Goal: Transaction & Acquisition: Purchase product/service

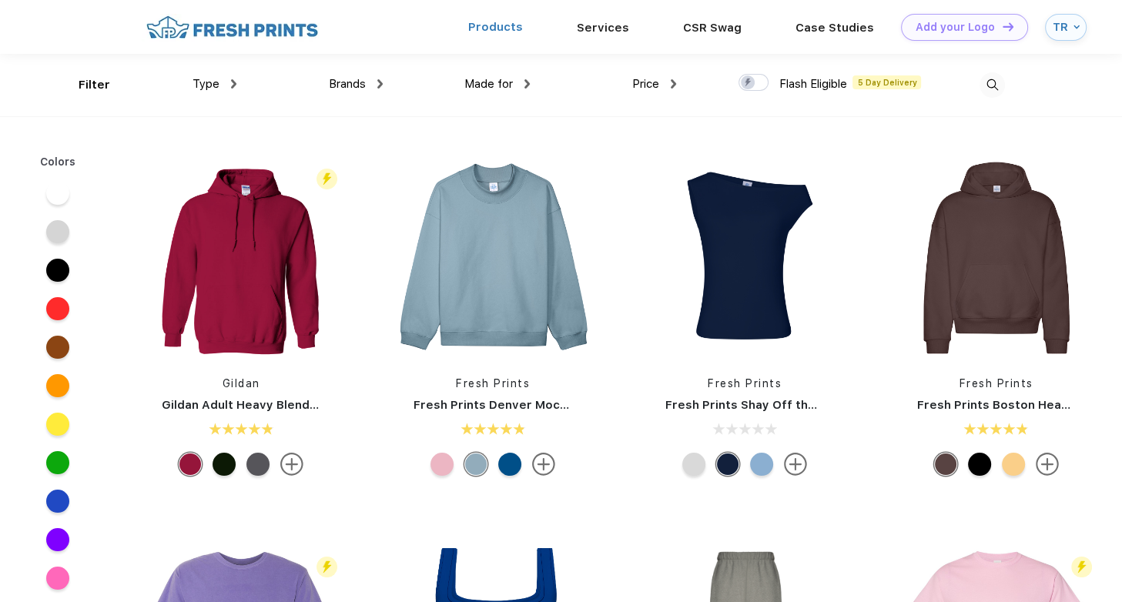
click at [488, 28] on link "Products" at bounding box center [495, 27] width 55 height 14
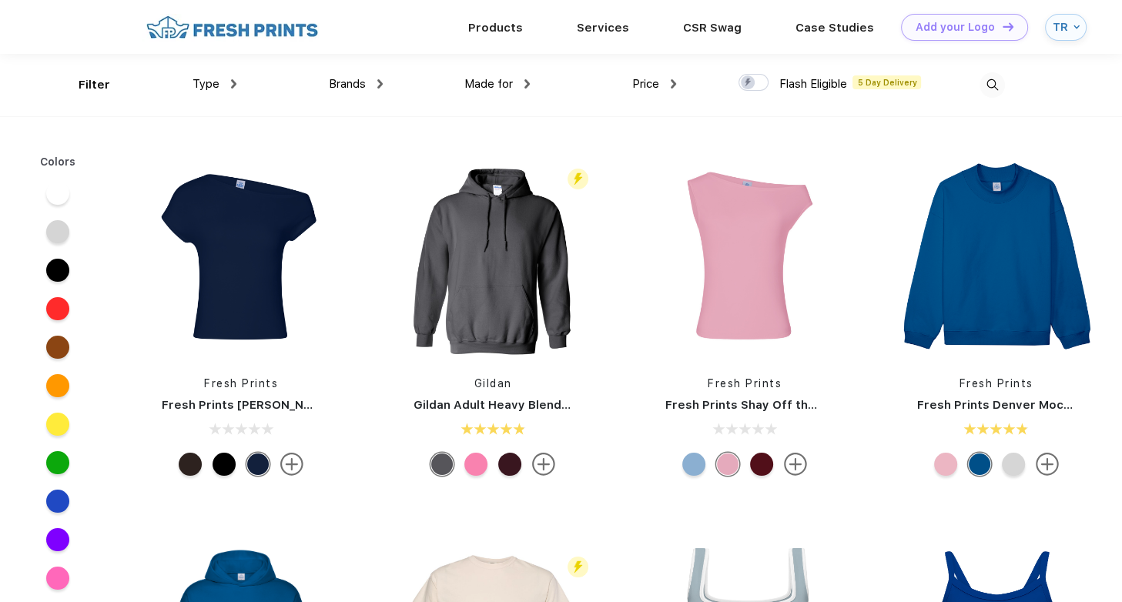
click at [237, 91] on div "Brands Most Popular Brands Moleskine Hydroflask Marine Layer S'well [PERSON_NAM…" at bounding box center [309, 85] width 146 height 62
click at [233, 82] on img at bounding box center [233, 83] width 5 height 9
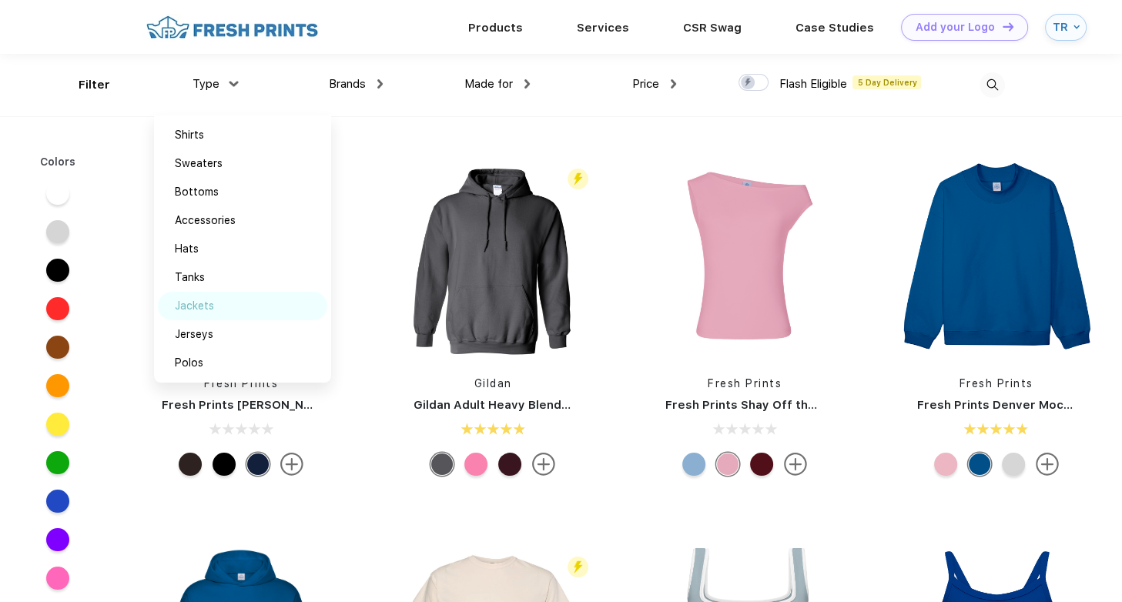
click at [207, 304] on div "Jackets" at bounding box center [194, 306] width 39 height 16
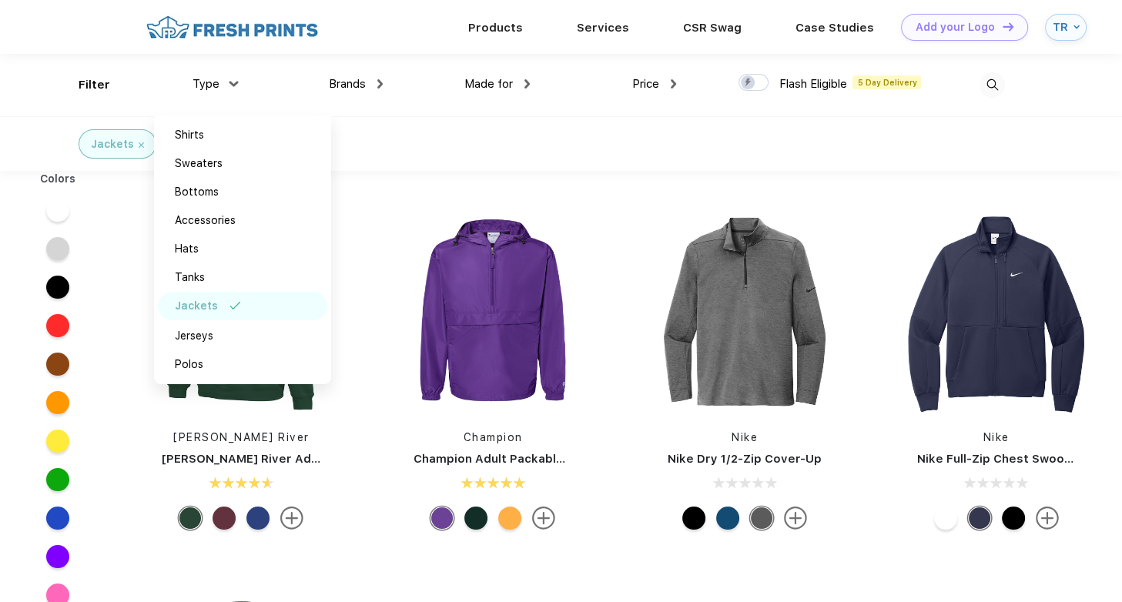
click at [682, 132] on div "Jackets" at bounding box center [561, 143] width 1122 height 55
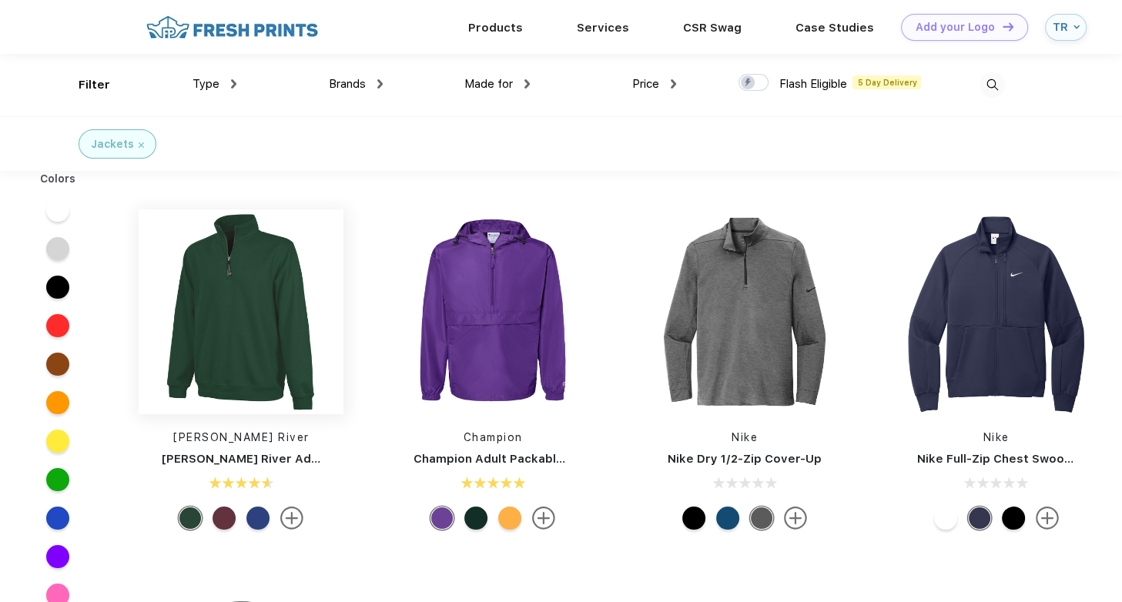
click at [273, 332] on img at bounding box center [241, 312] width 205 height 205
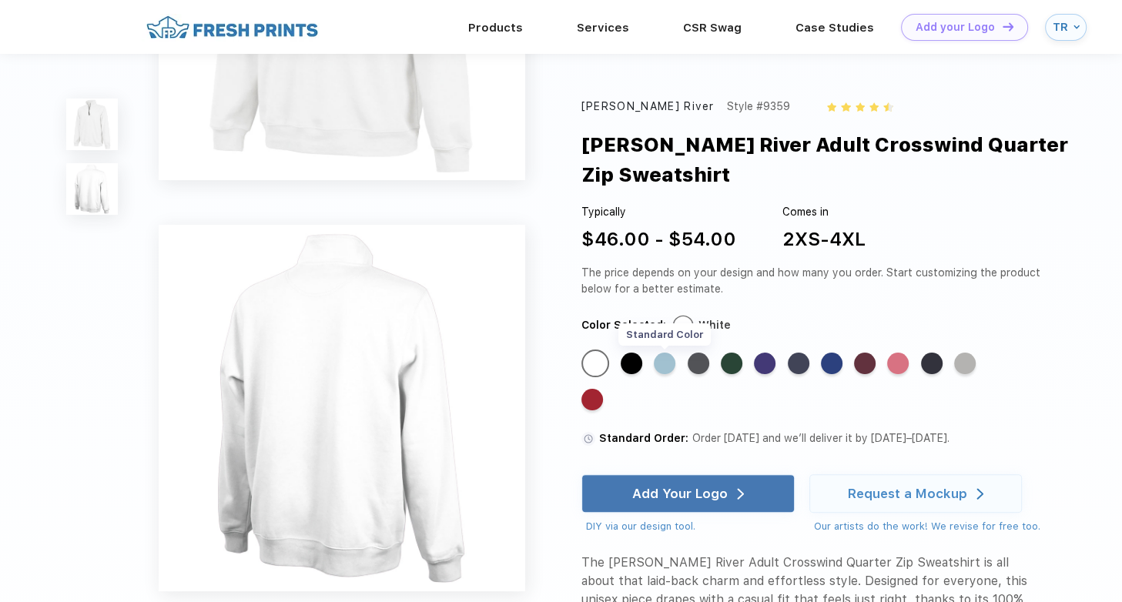
click at [669, 358] on div "Standard Color" at bounding box center [665, 364] width 22 height 22
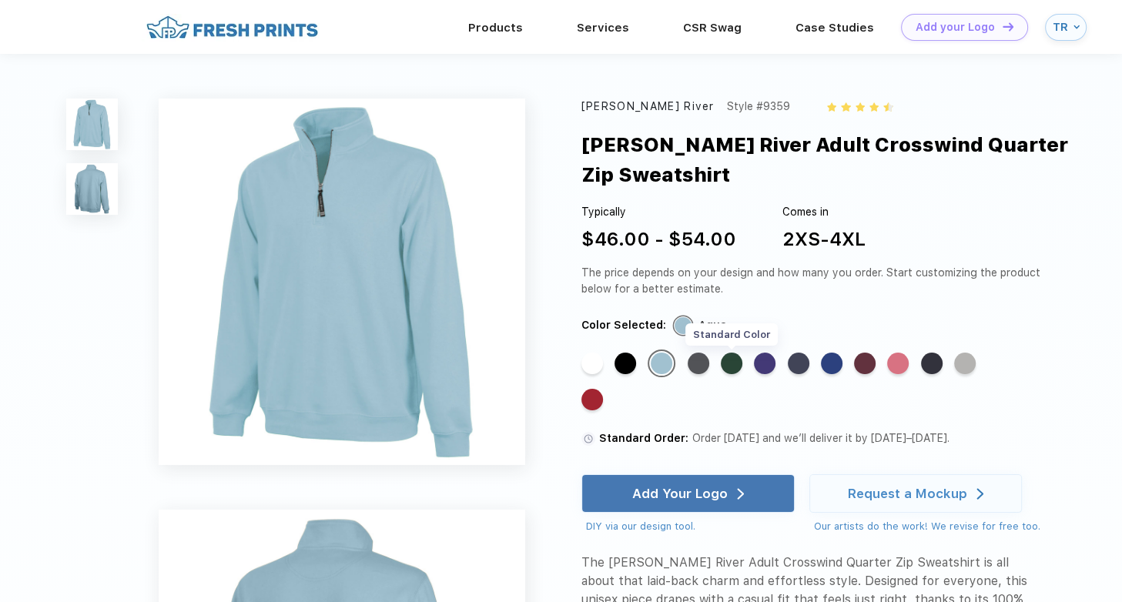
click at [726, 366] on div "Standard Color" at bounding box center [732, 364] width 22 height 22
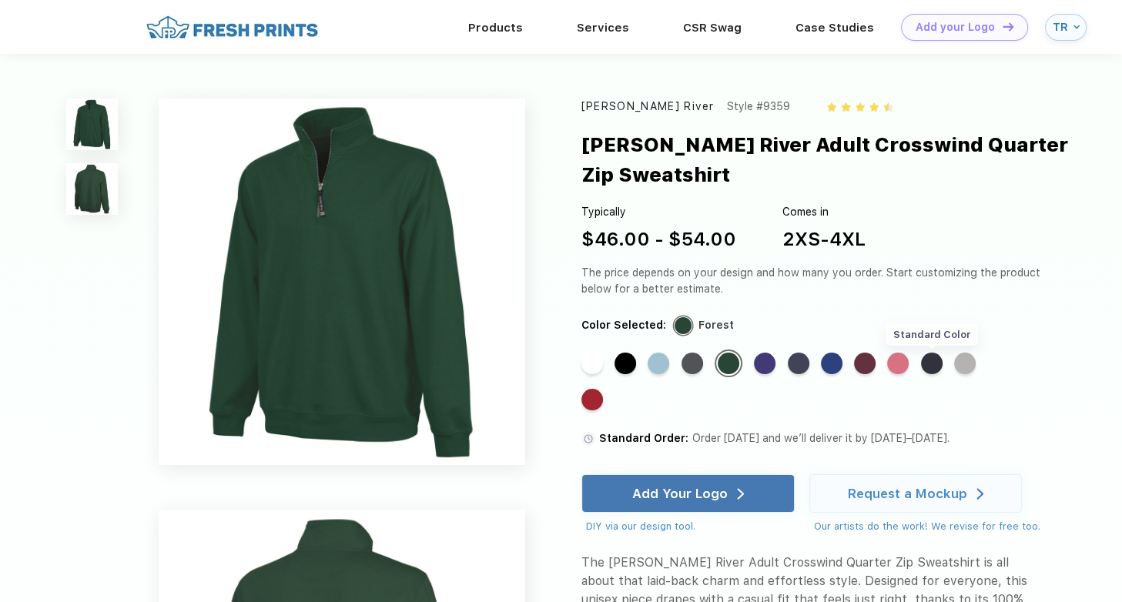
click at [933, 366] on div "Standard Color" at bounding box center [932, 364] width 22 height 22
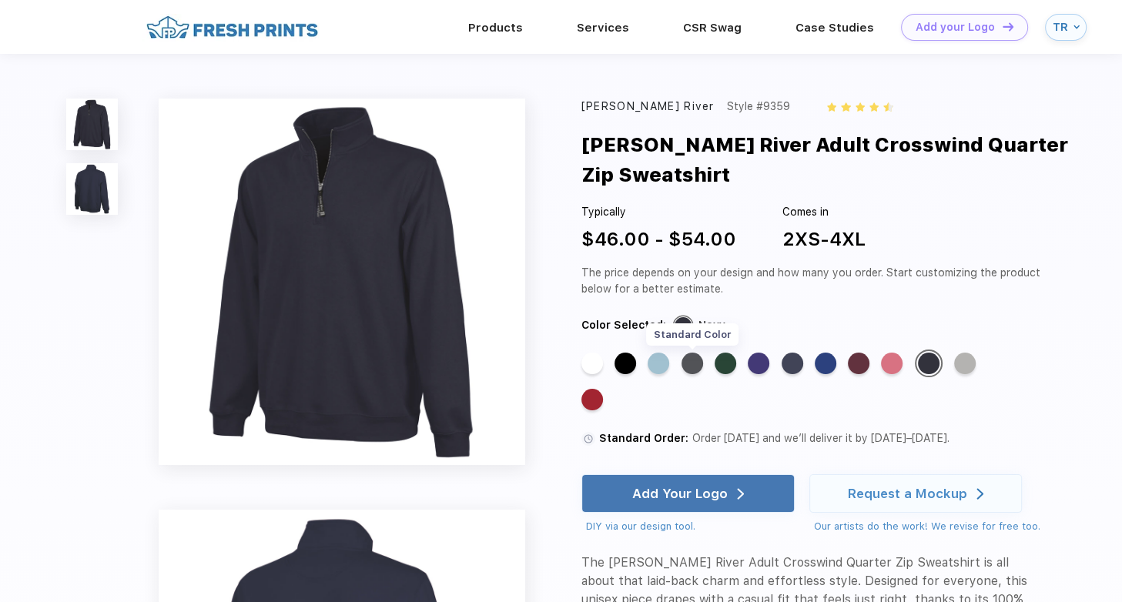
click at [692, 367] on div "Standard Color" at bounding box center [693, 364] width 22 height 22
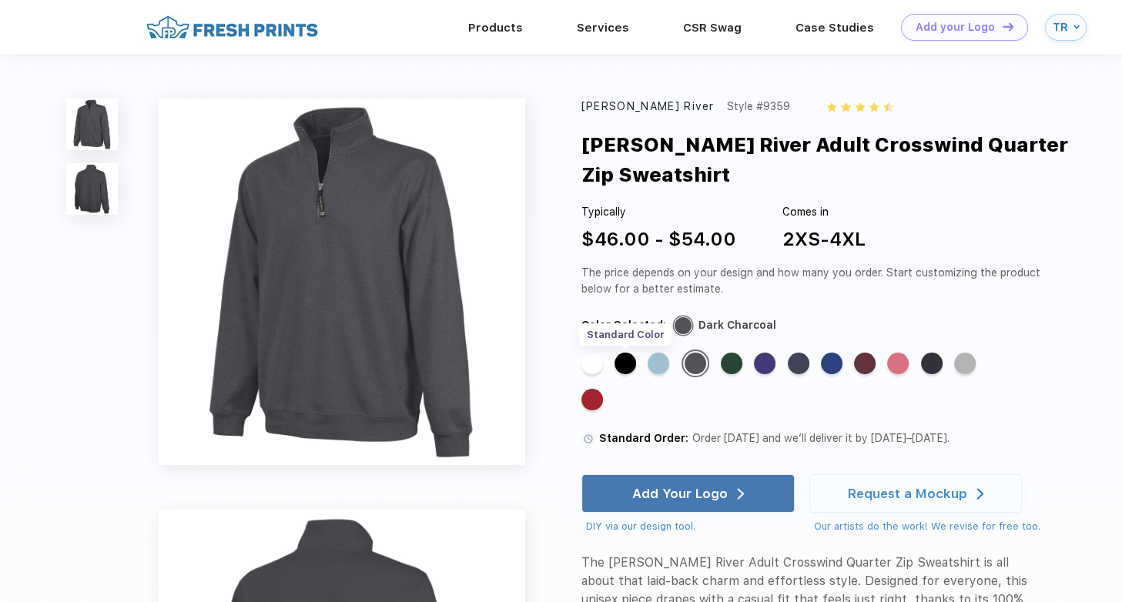
click at [627, 366] on div "Standard Color" at bounding box center [626, 364] width 22 height 22
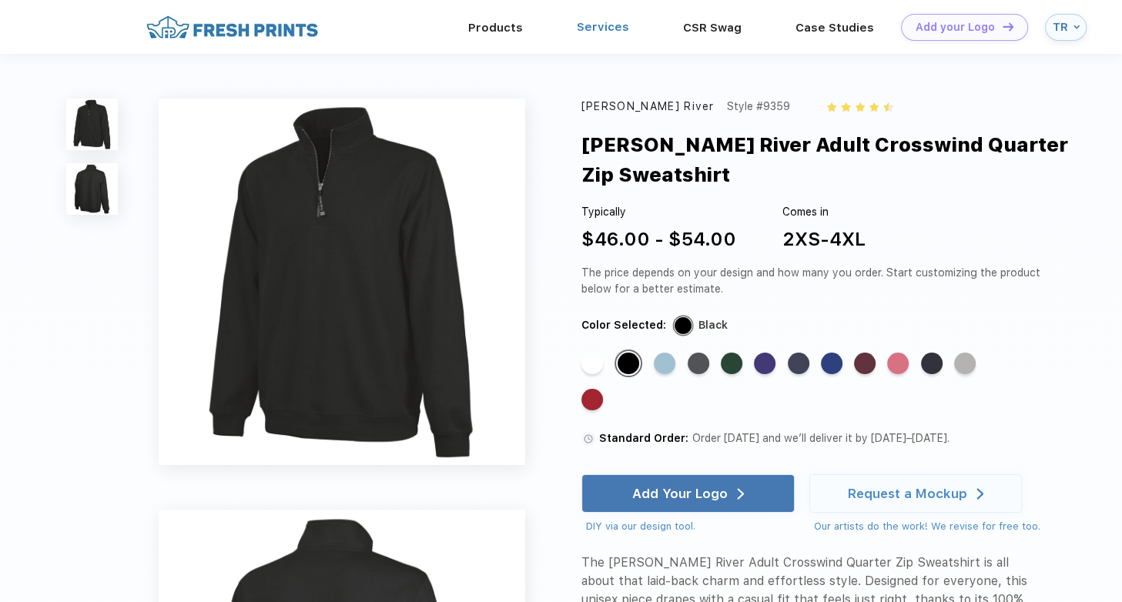
click at [624, 20] on link "Services" at bounding box center [603, 27] width 52 height 14
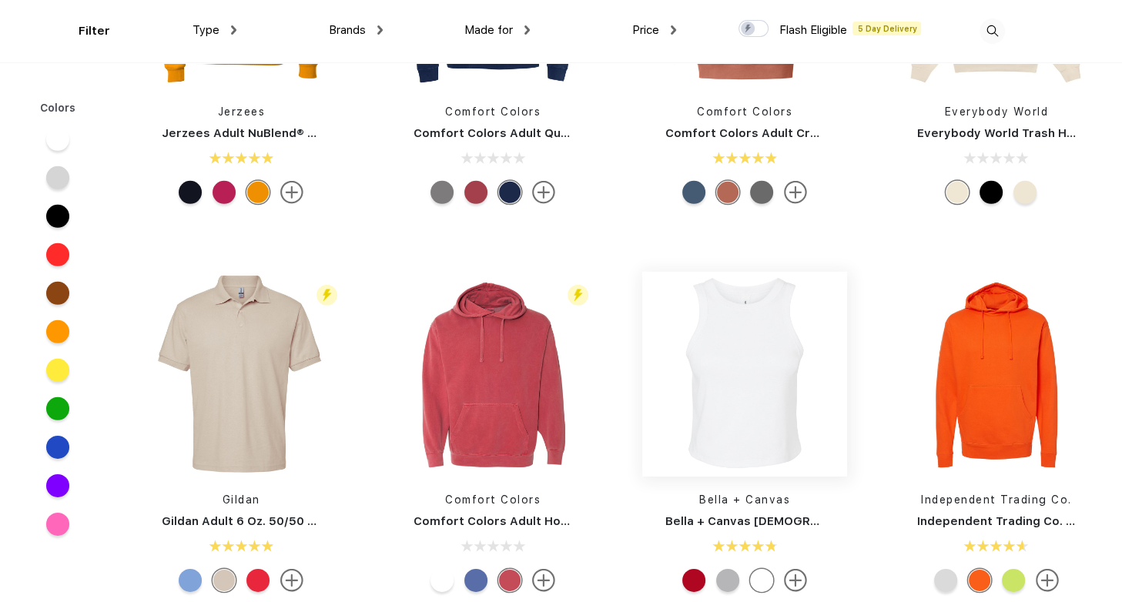
scroll to position [4159, 0]
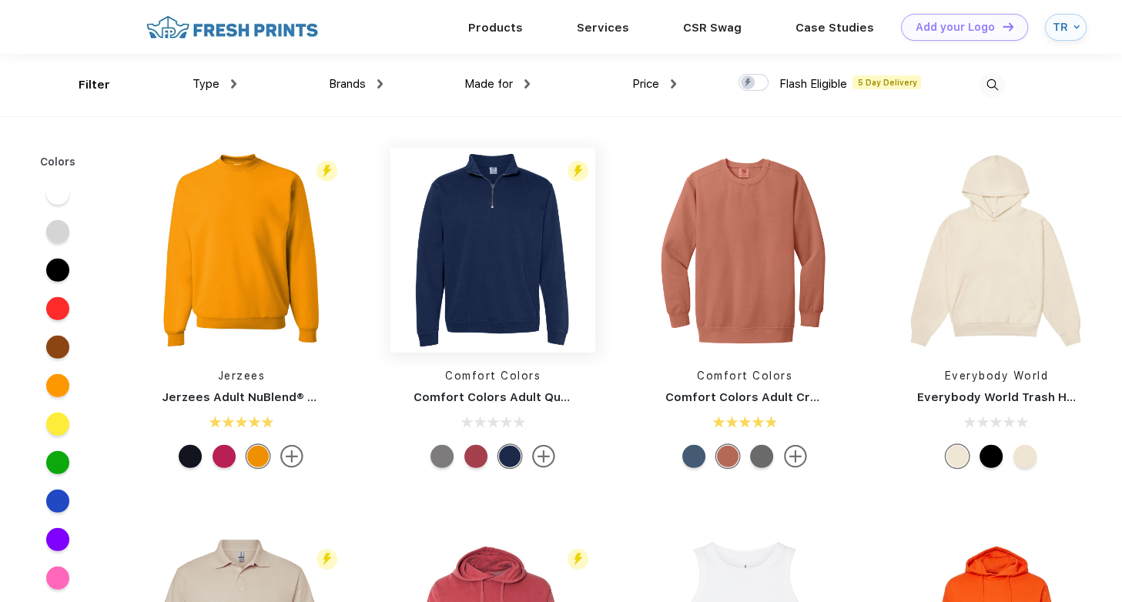
click at [481, 252] on img at bounding box center [493, 250] width 205 height 205
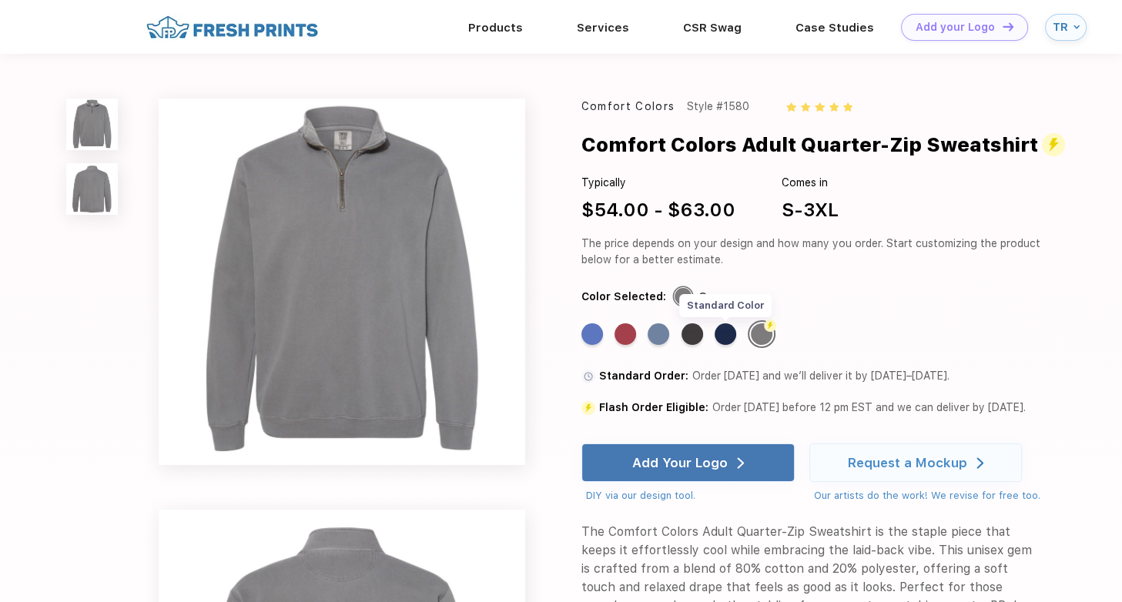
click at [720, 332] on div "Standard Color" at bounding box center [726, 334] width 22 height 22
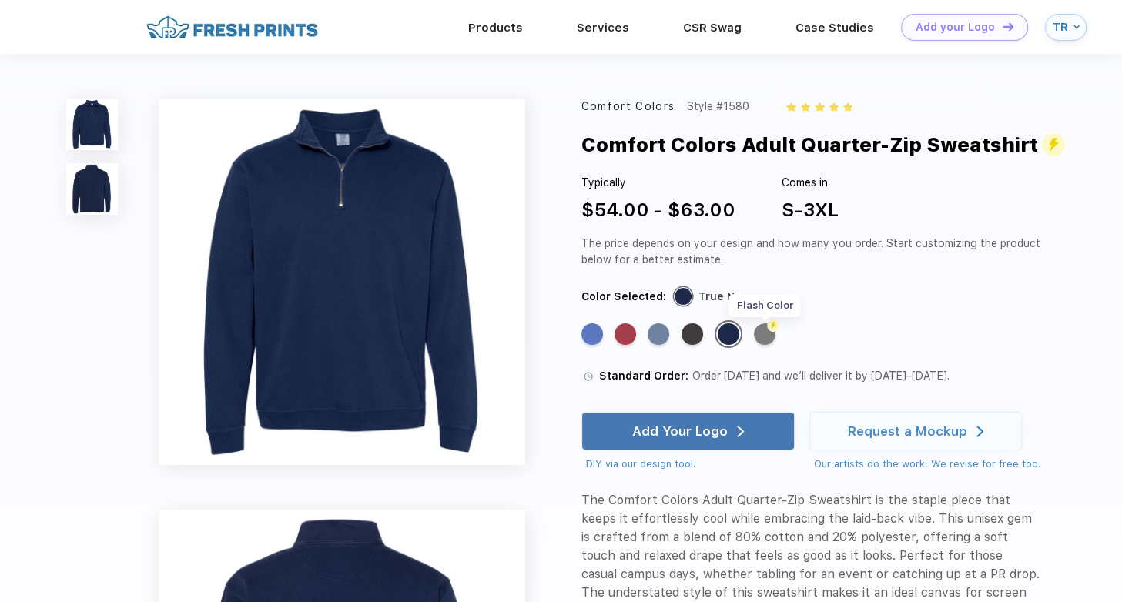
click at [763, 333] on div "Flash Color" at bounding box center [765, 334] width 22 height 22
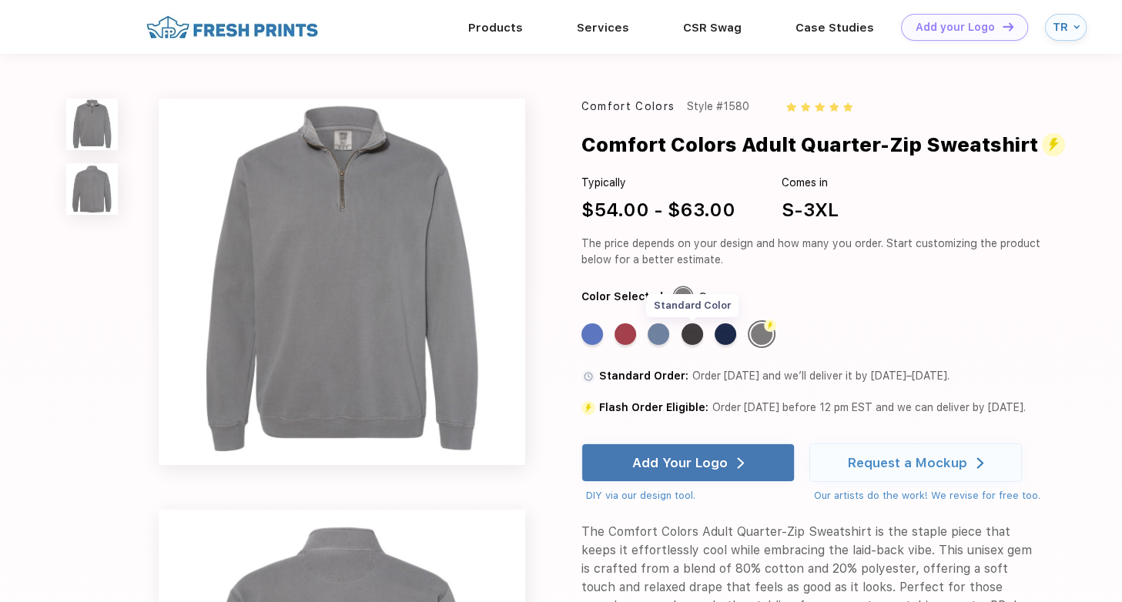
click at [692, 335] on div "Standard Color" at bounding box center [693, 334] width 22 height 22
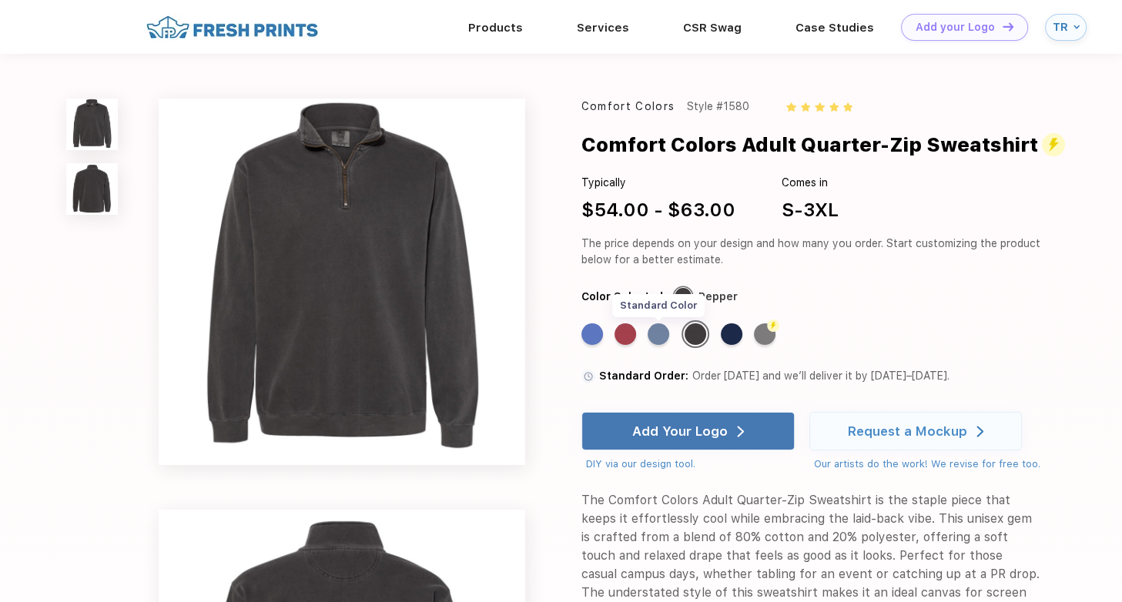
click at [652, 334] on div "Standard Color" at bounding box center [659, 334] width 22 height 22
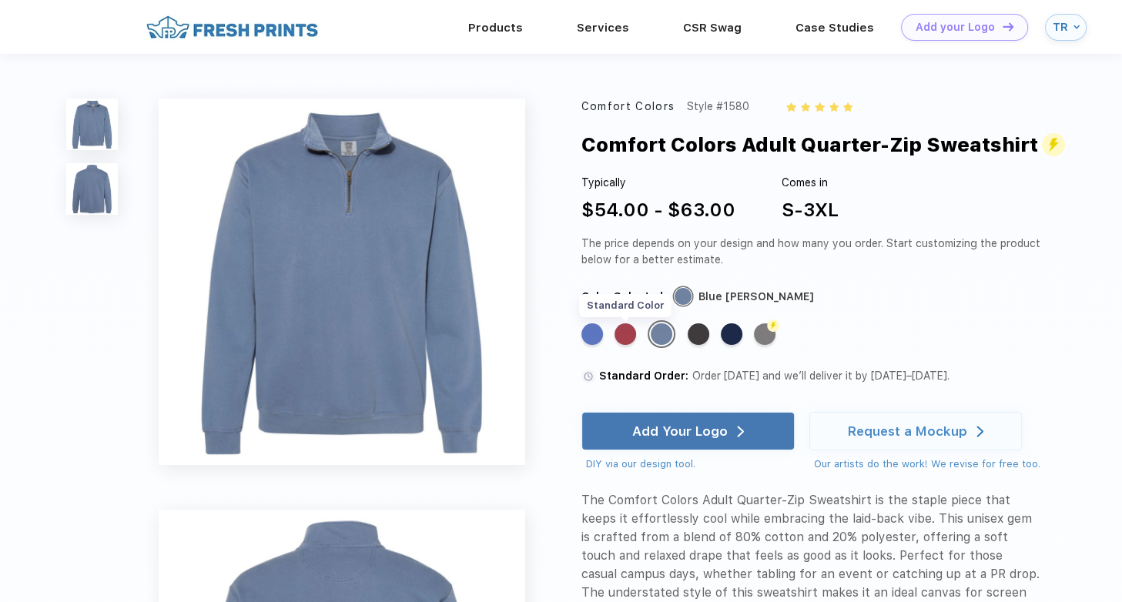
click at [619, 334] on div "Standard Color" at bounding box center [626, 334] width 22 height 22
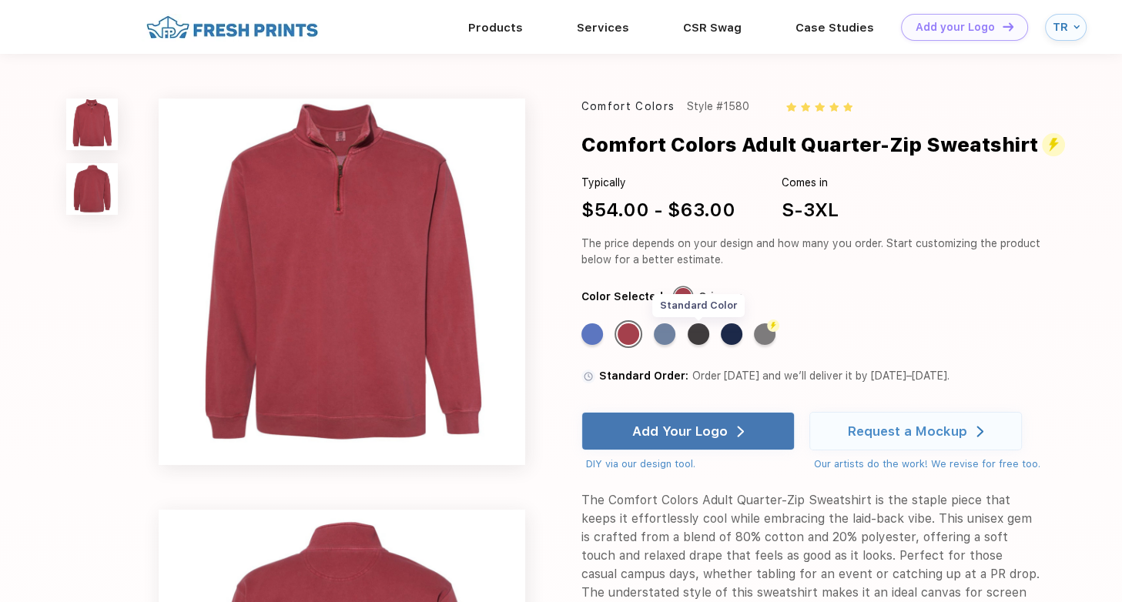
click at [690, 334] on div "Standard Color" at bounding box center [699, 334] width 22 height 22
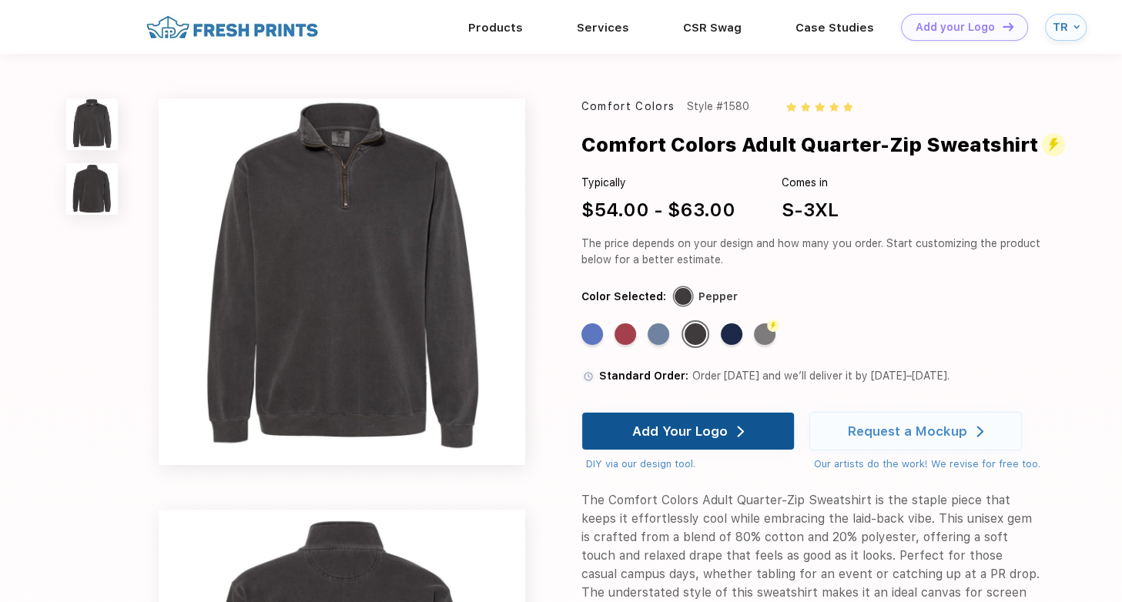
click at [709, 427] on div "Add Your Logo" at bounding box center [680, 431] width 96 height 15
